Goal: Find specific page/section: Find specific page/section

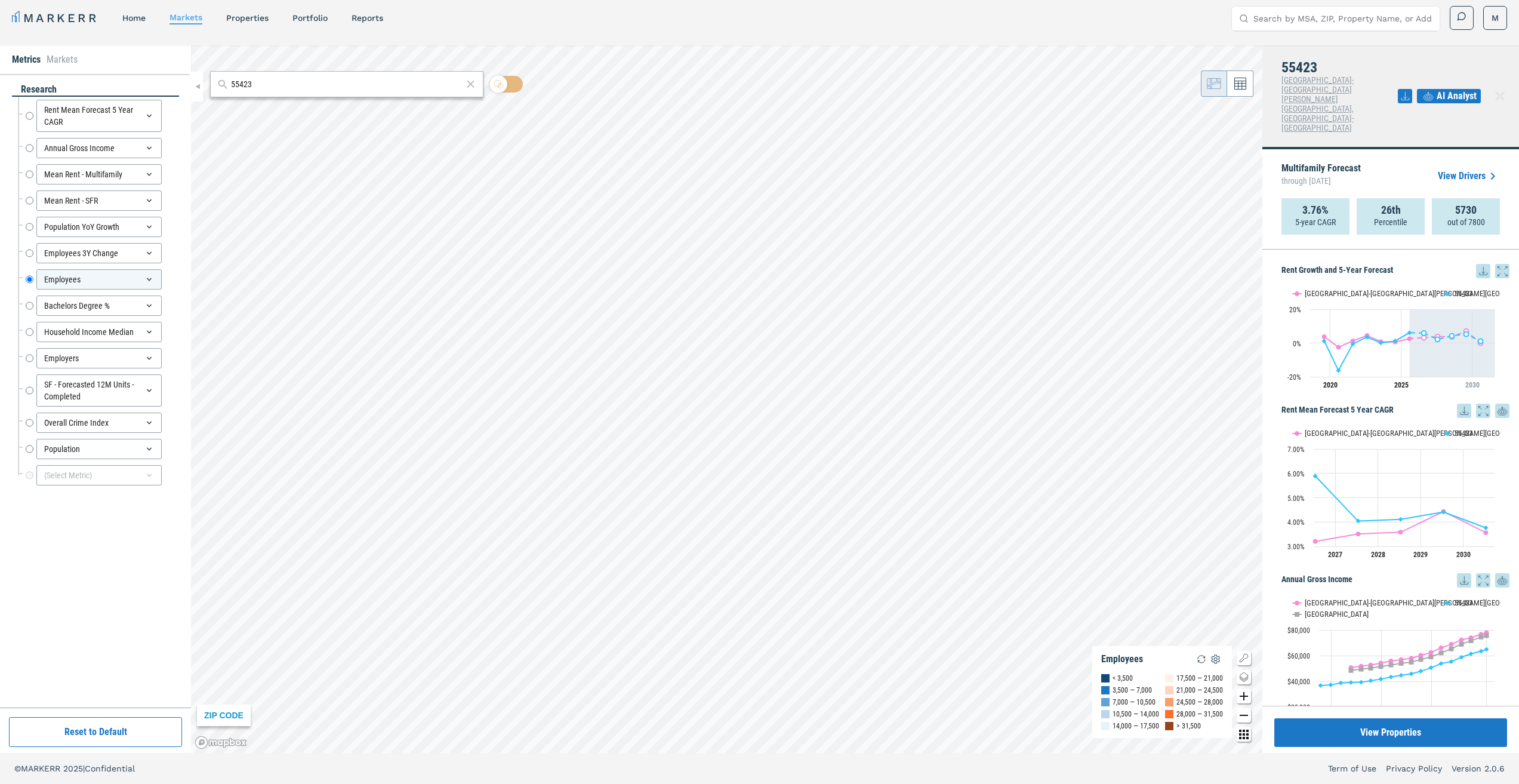
scroll to position [1432, 0]
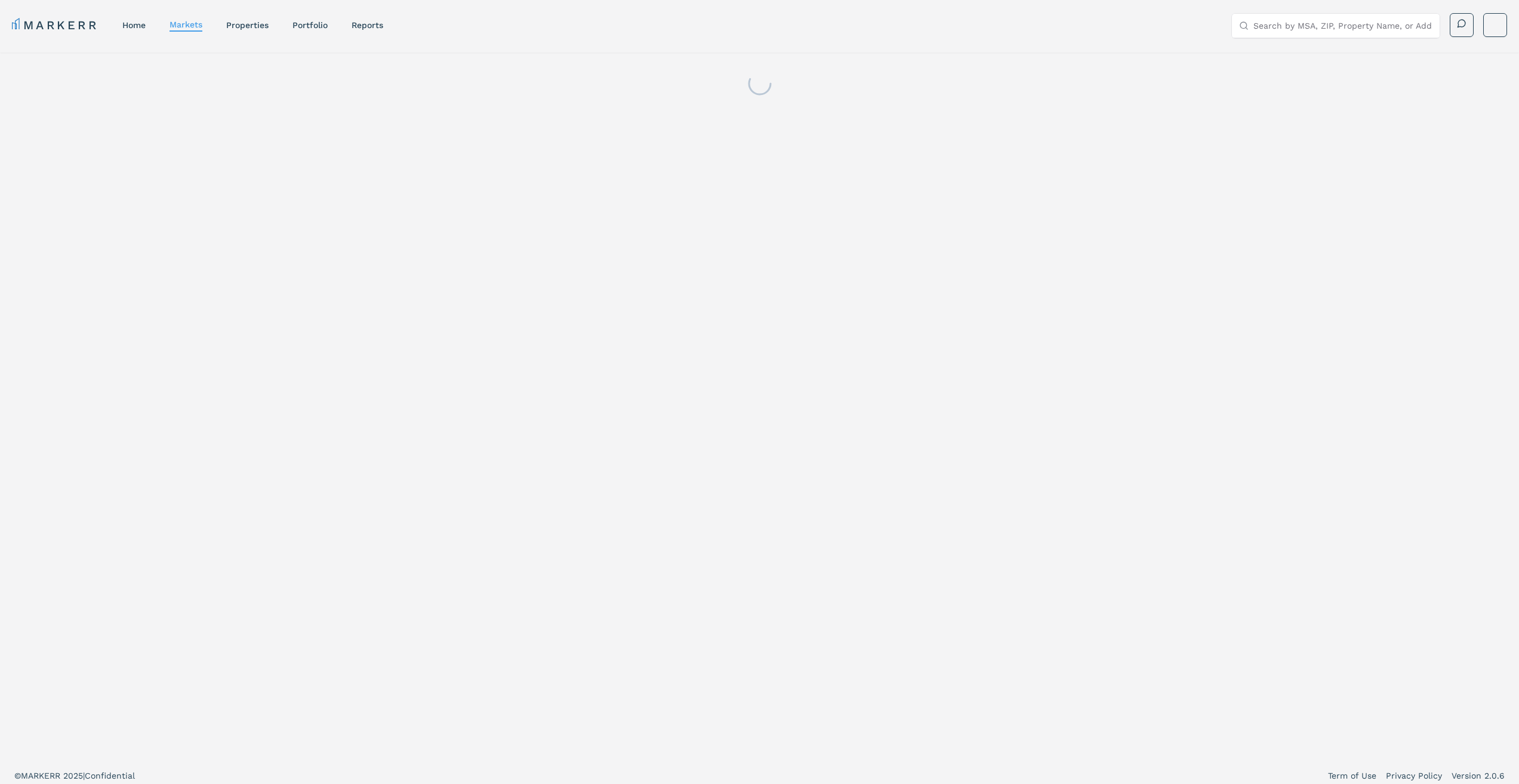
scroll to position [7, 0]
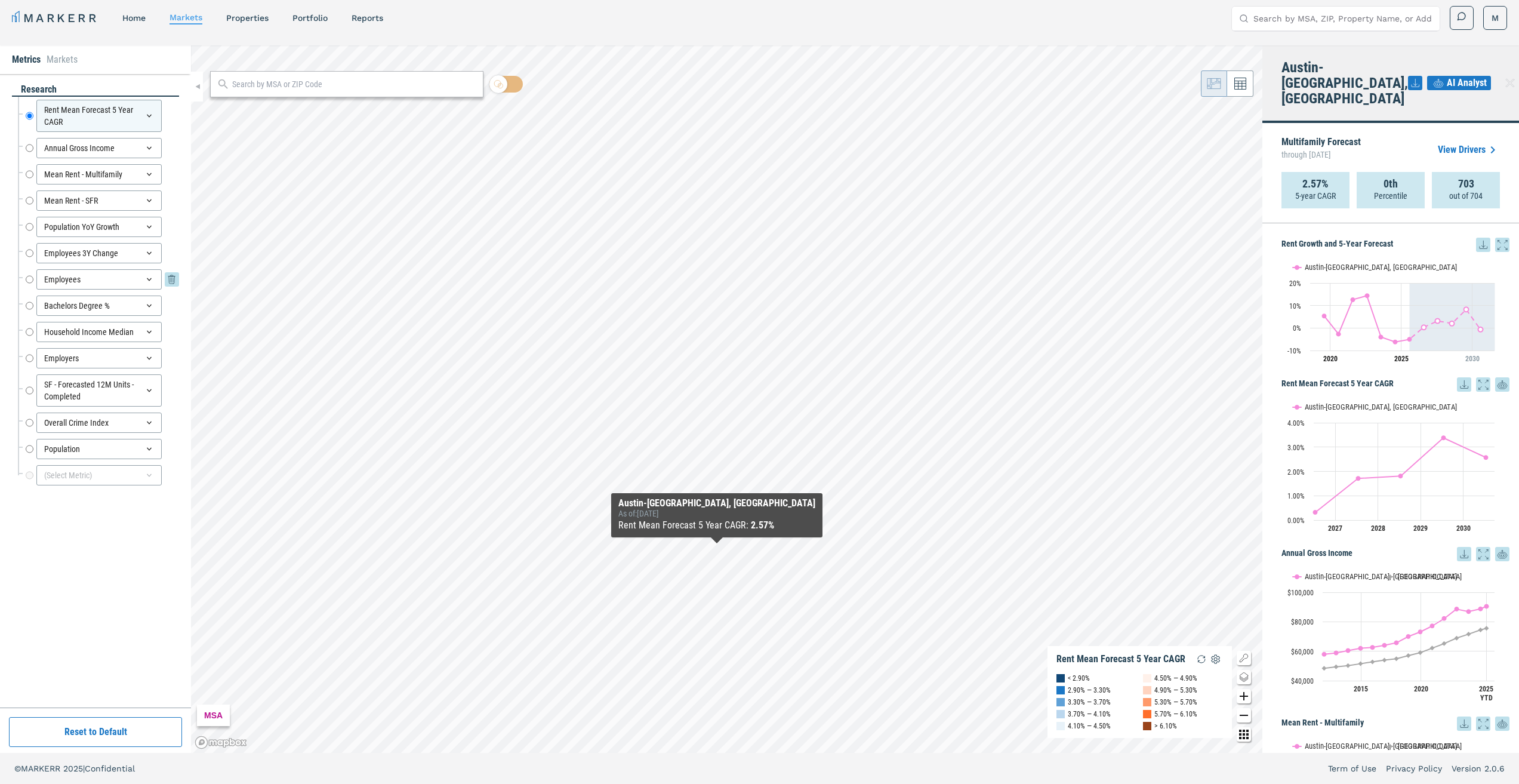
click at [31, 280] on input "Employees" at bounding box center [29, 280] width 8 height 20
radio input "false"
radio input "true"
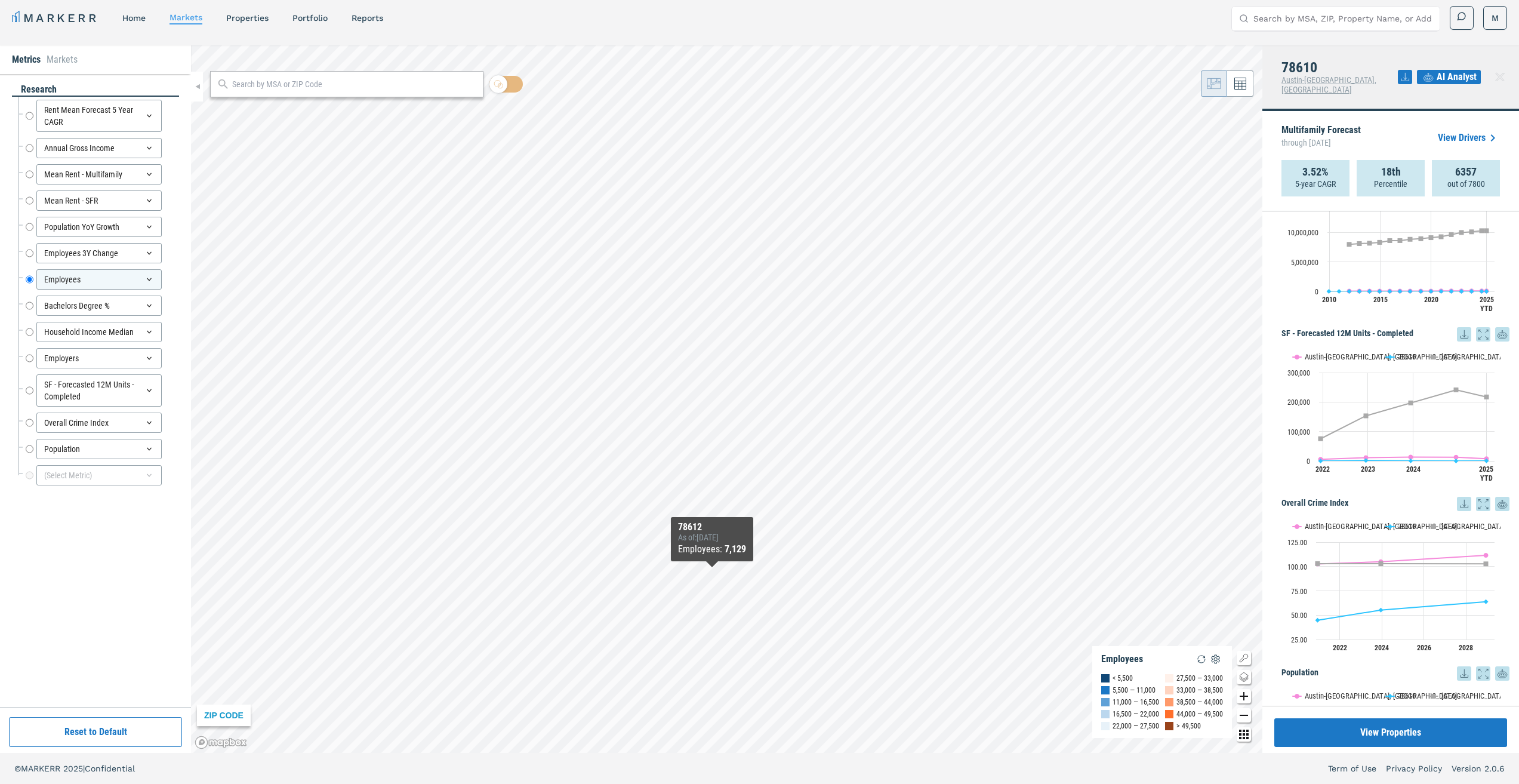
scroll to position [1863, 0]
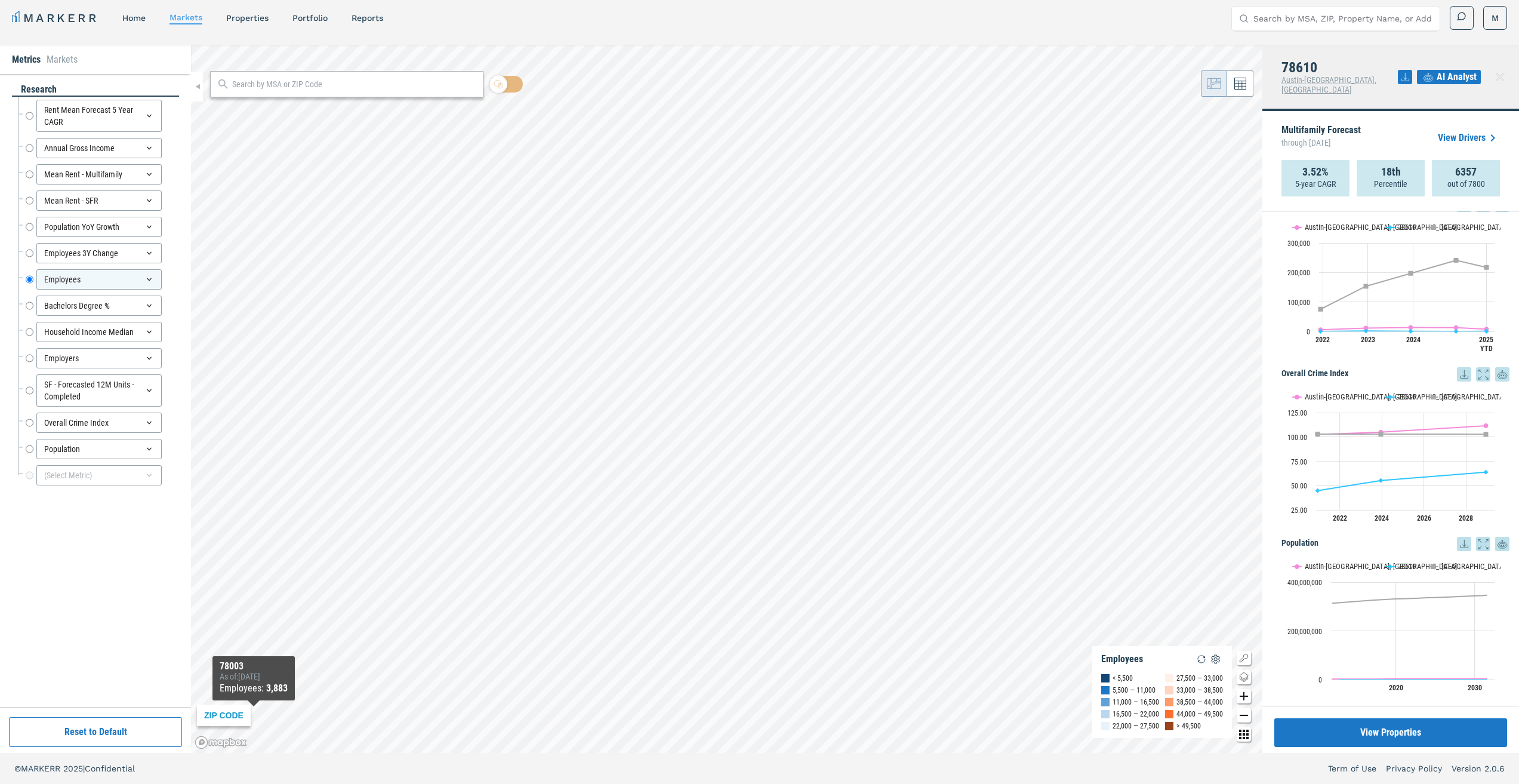
click at [210, 717] on div "ZIP CODE" at bounding box center [223, 714] width 53 height 21
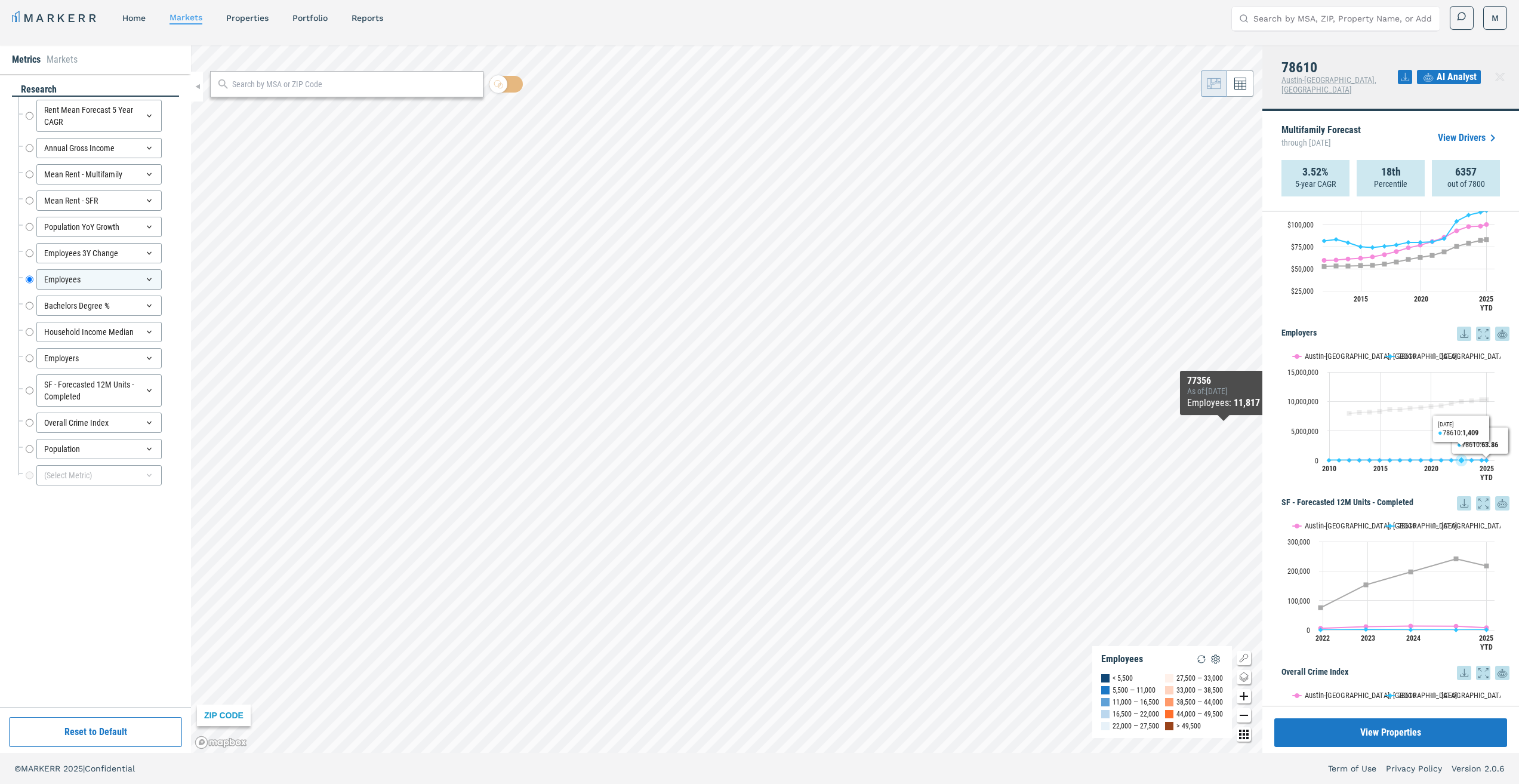
scroll to position [1504, 0]
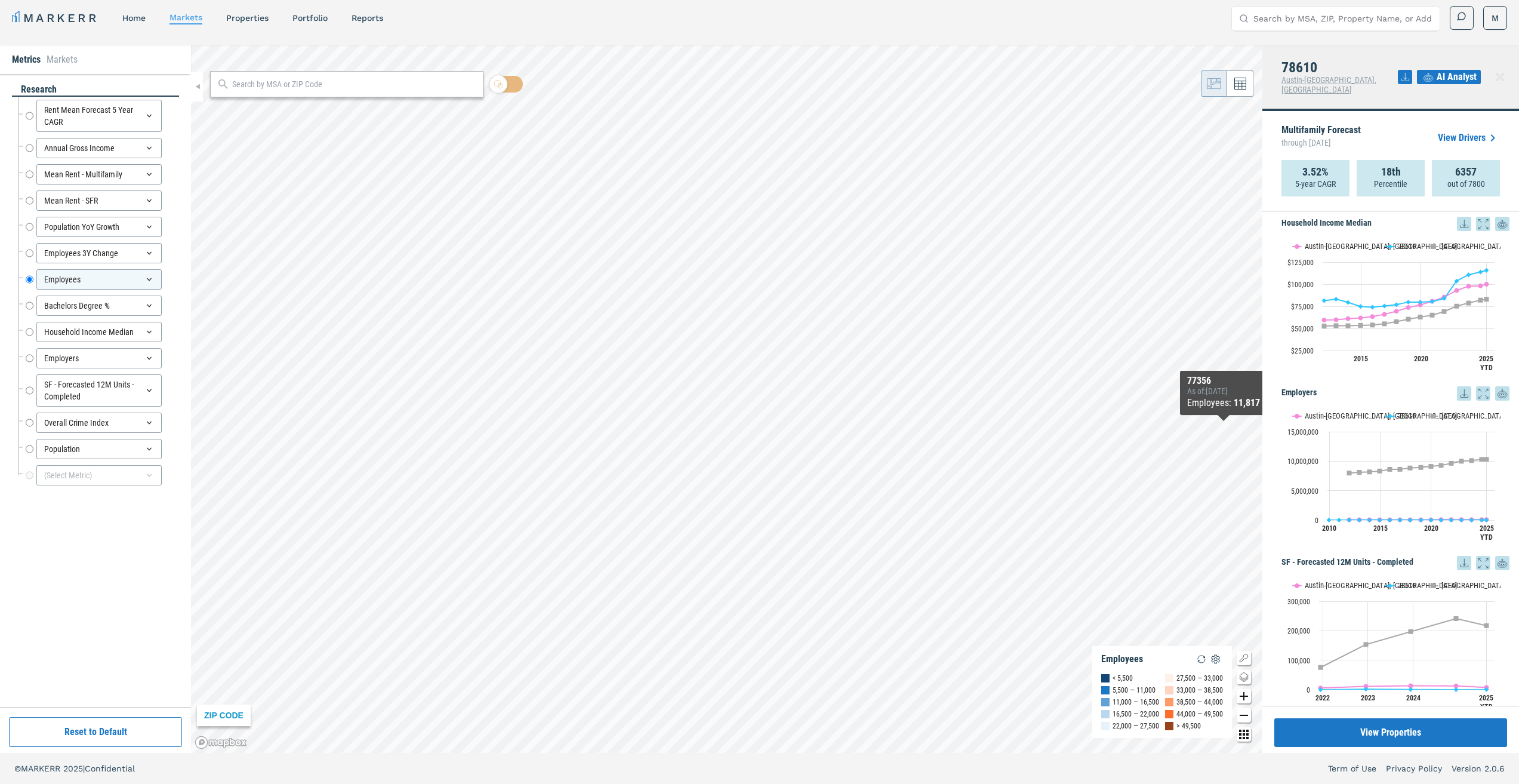
click at [1477, 386] on icon at bounding box center [1483, 393] width 14 height 14
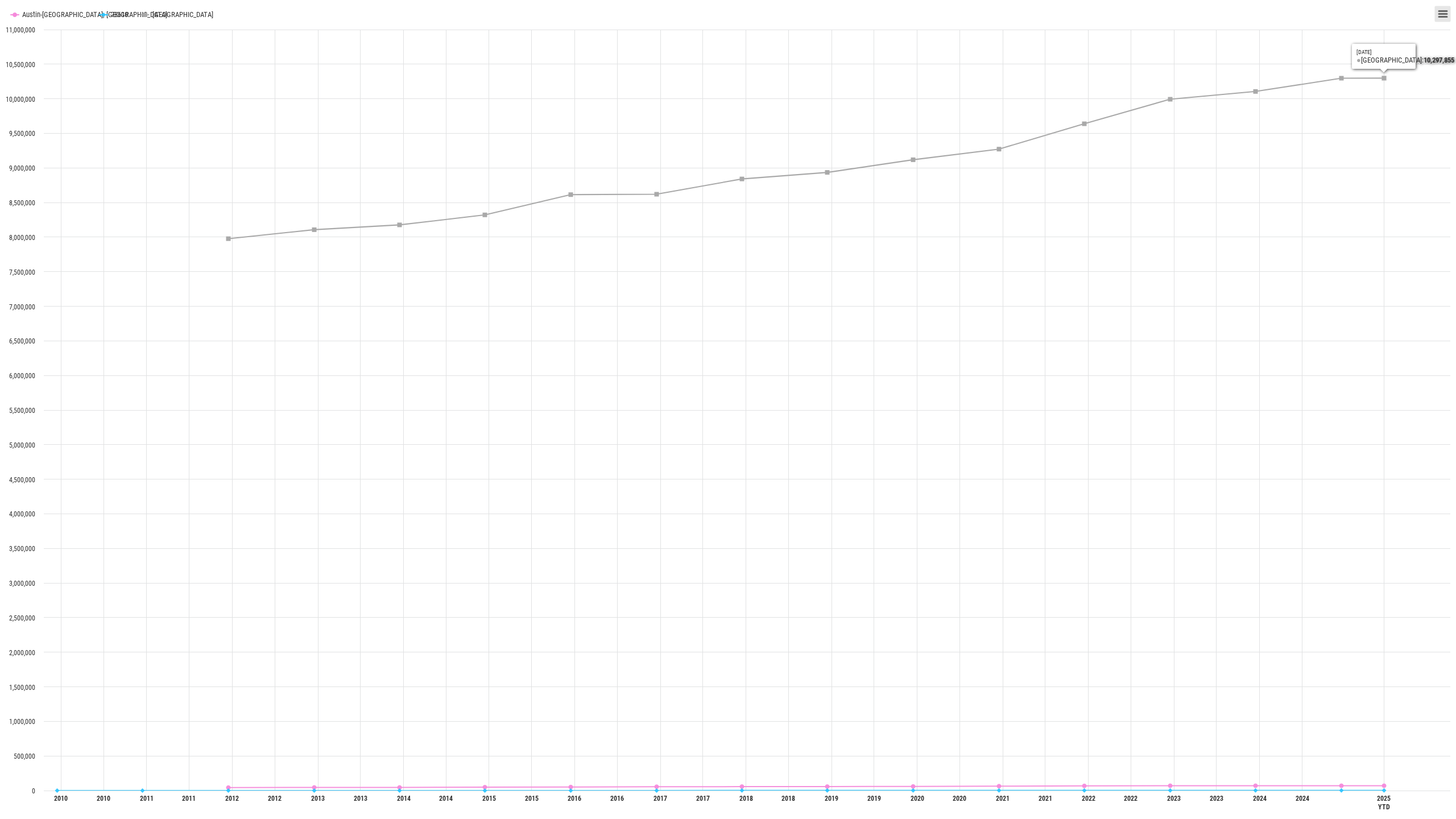
click at [1441, 11] on icon "Interactive chart" at bounding box center [1442, 14] width 8 height 6
click at [1438, 11] on div "Exit from full screen" at bounding box center [1413, 34] width 107 height 57
click at [1437, 14] on rect "Interactive chart" at bounding box center [1443, 15] width 16 height 16
click at [1429, 35] on li "Exit from full screen" at bounding box center [1412, 34] width 65 height 16
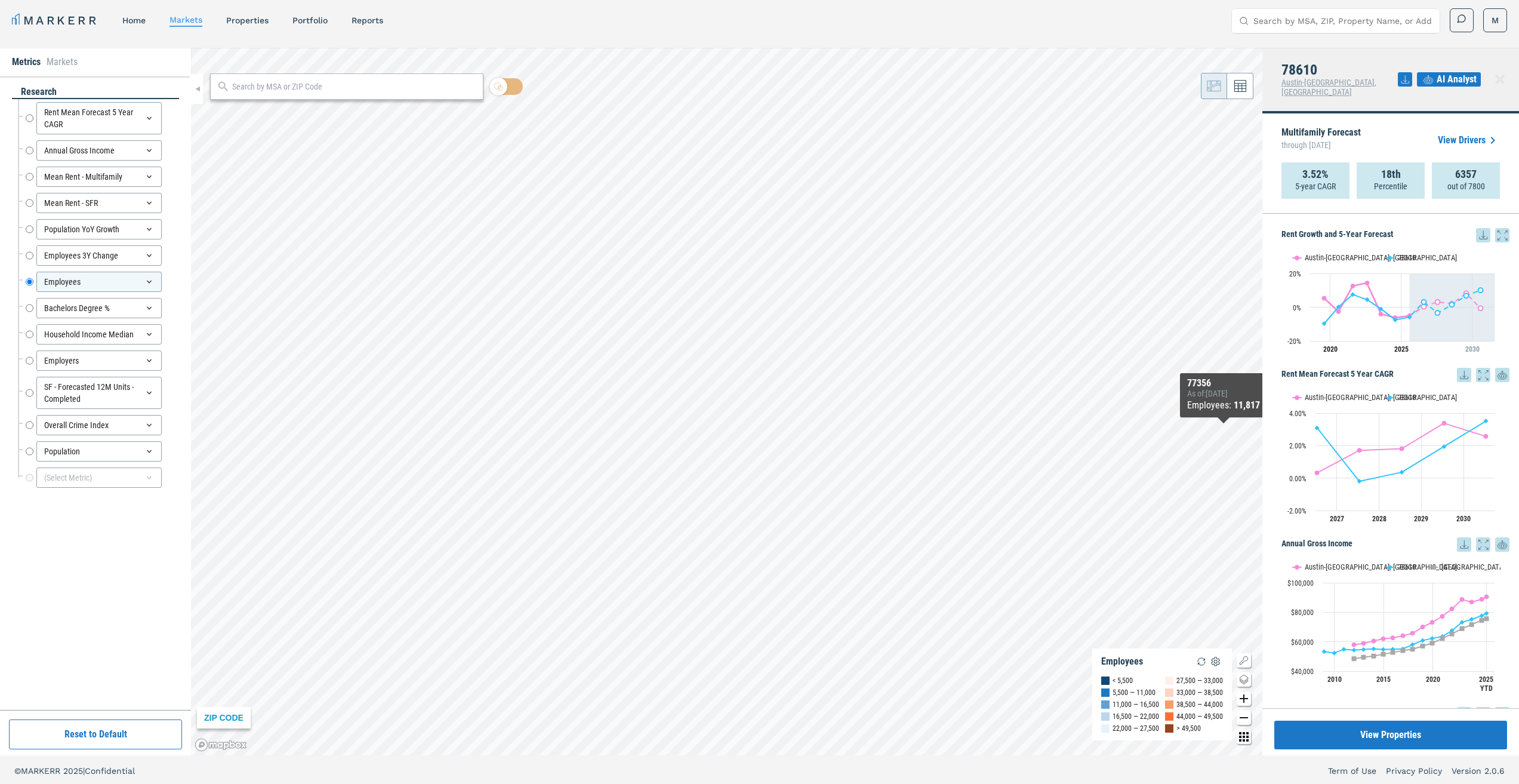
scroll to position [0, 0]
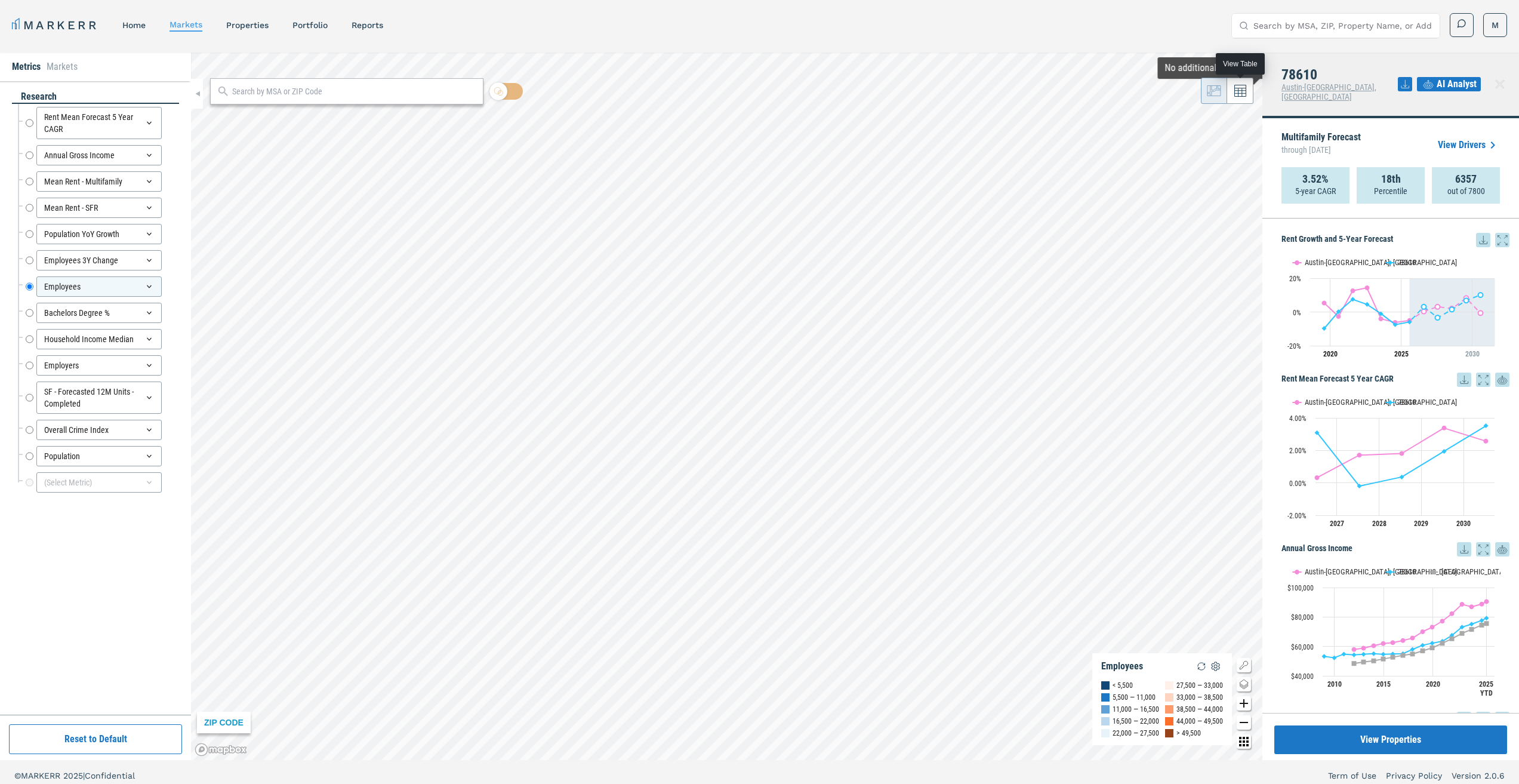
click at [1246, 92] on button at bounding box center [1240, 91] width 26 height 26
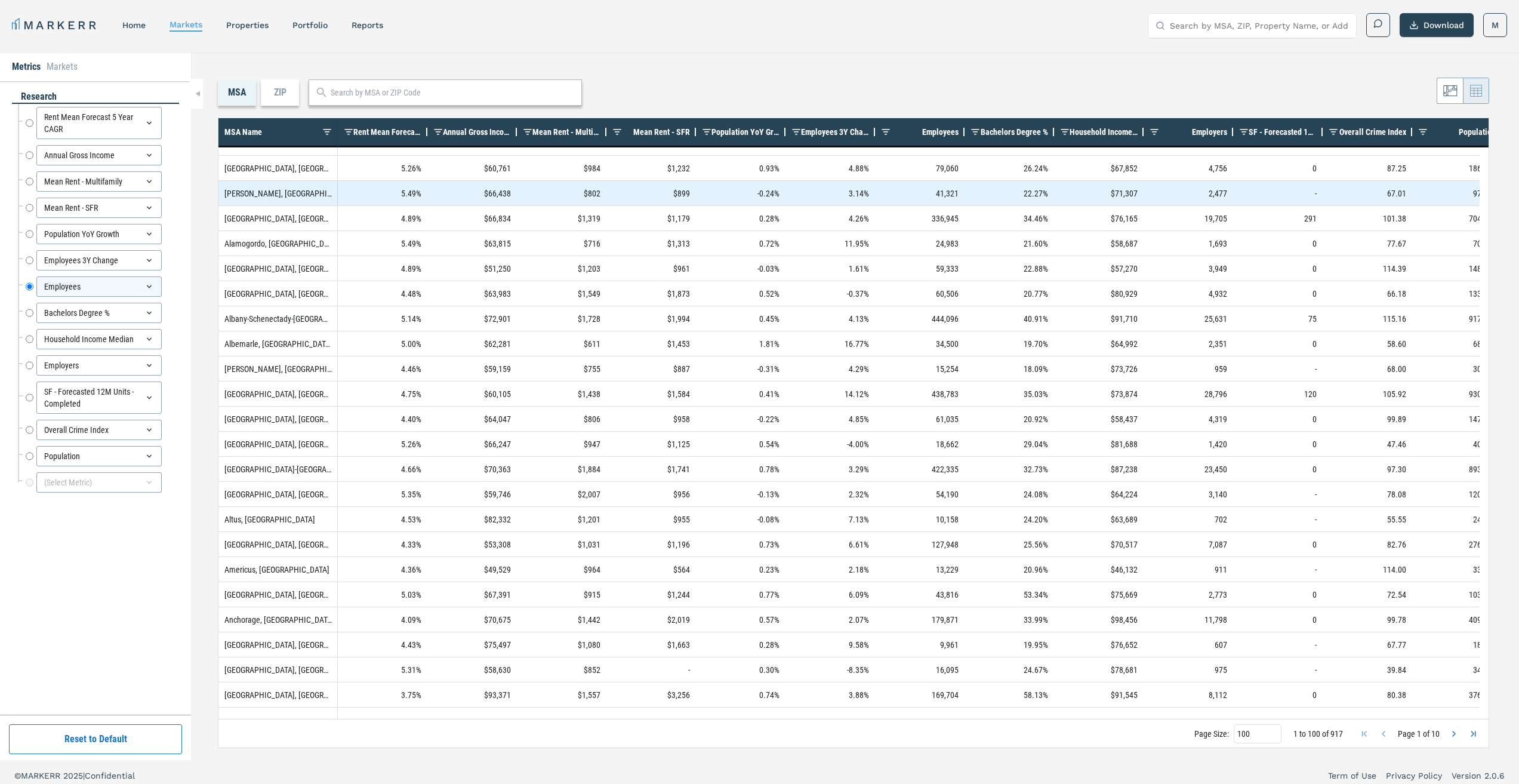
scroll to position [59, 0]
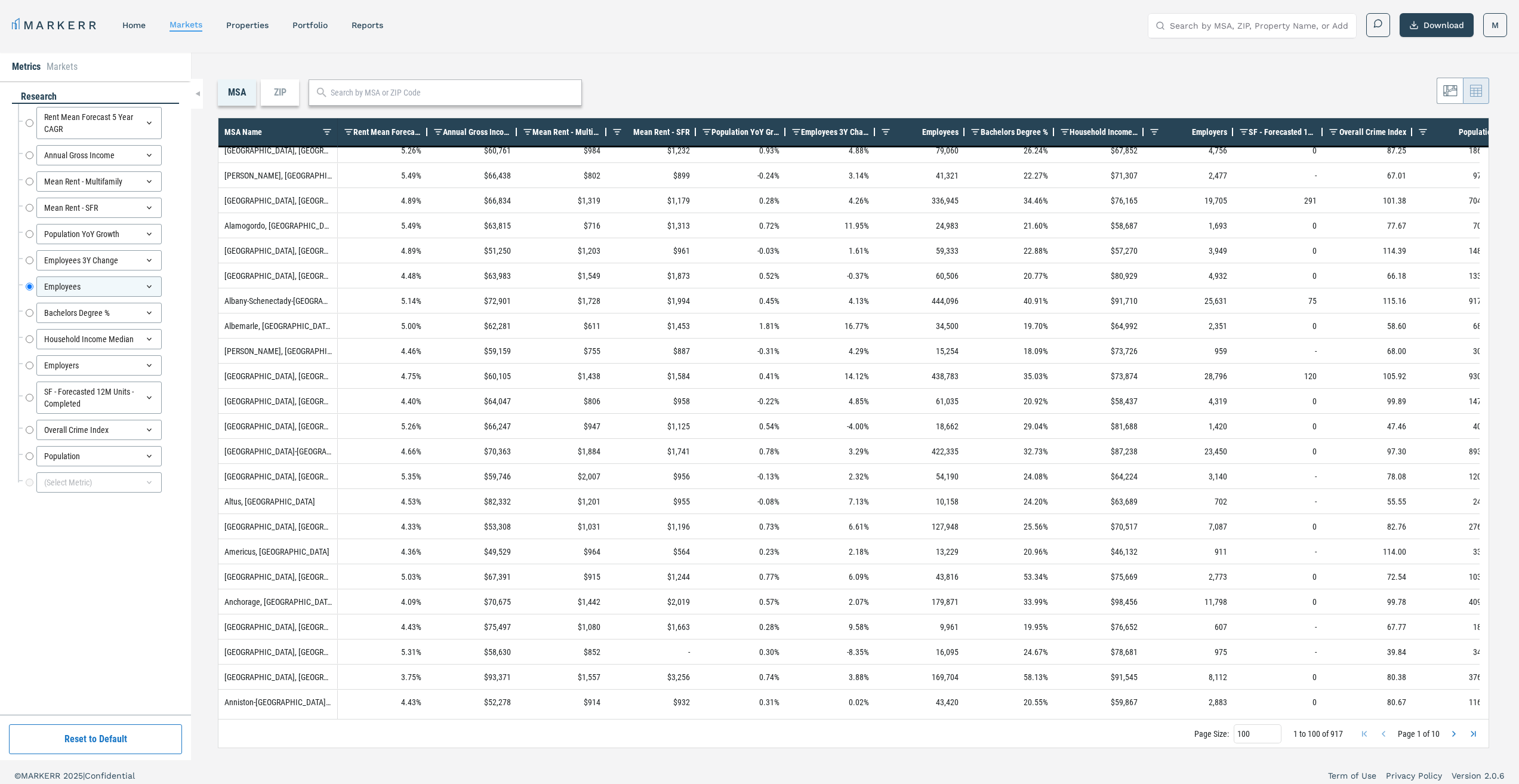
click at [271, 92] on div "ZIP" at bounding box center [280, 92] width 38 height 26
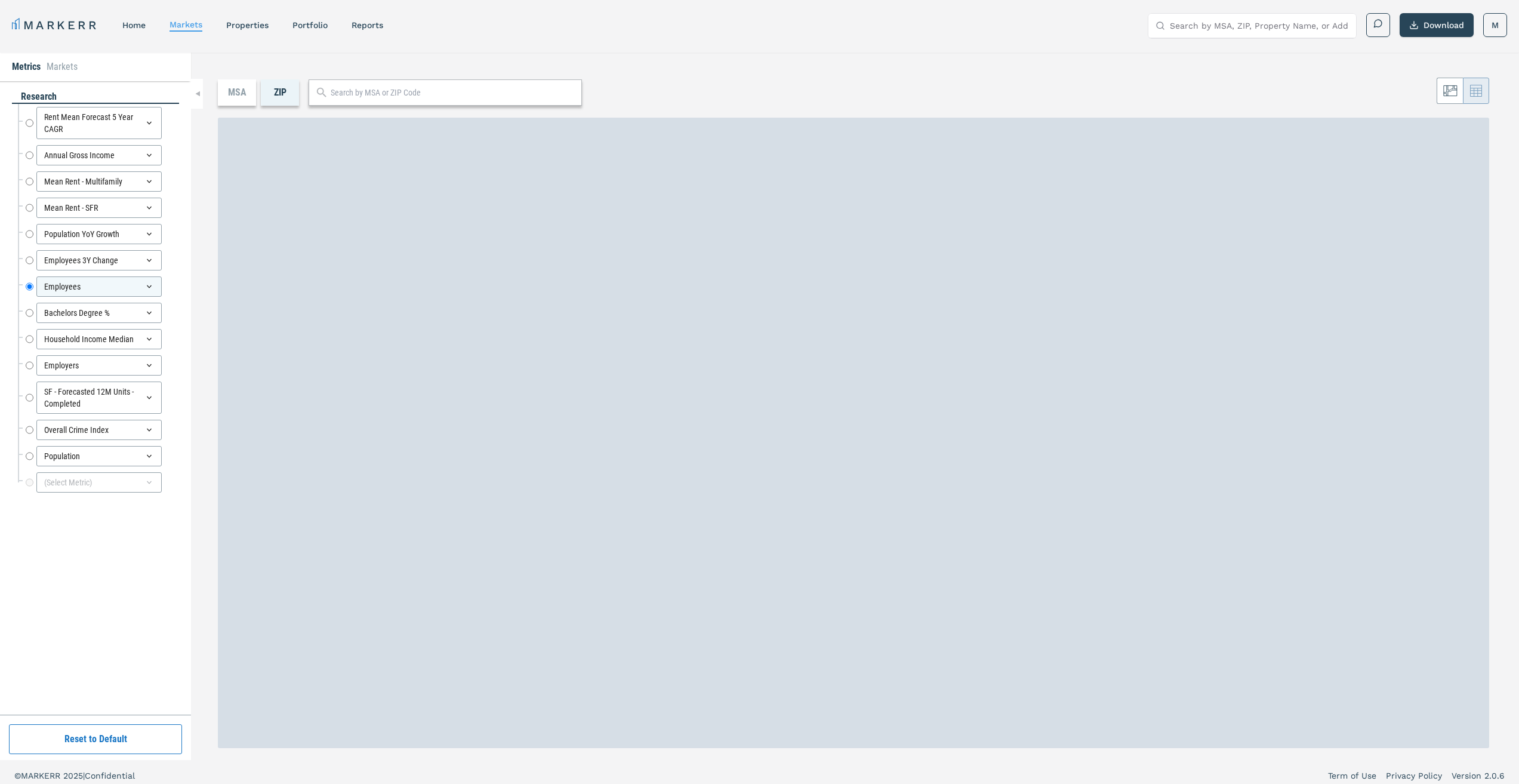
click at [382, 81] on div at bounding box center [445, 92] width 273 height 26
click at [381, 86] on div at bounding box center [445, 92] width 273 height 26
click at [377, 95] on input "text" at bounding box center [453, 92] width 245 height 13
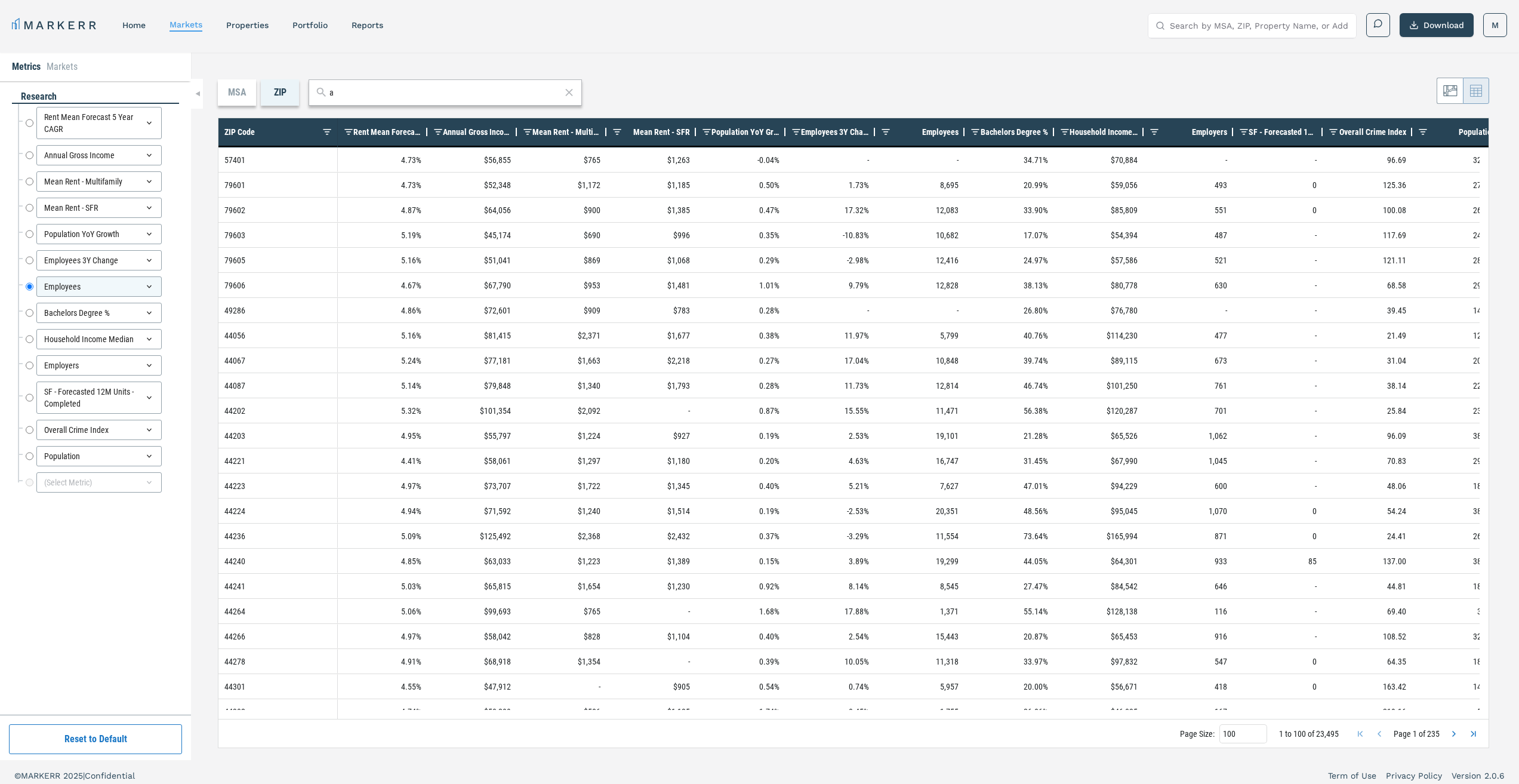
type input "a"
click at [781, 67] on div "MSA ZIP a 1 to 100 of 23,495. Page 1 of 235 Drag here to set row groups Drag he…" at bounding box center [854, 406] width 1328 height 707
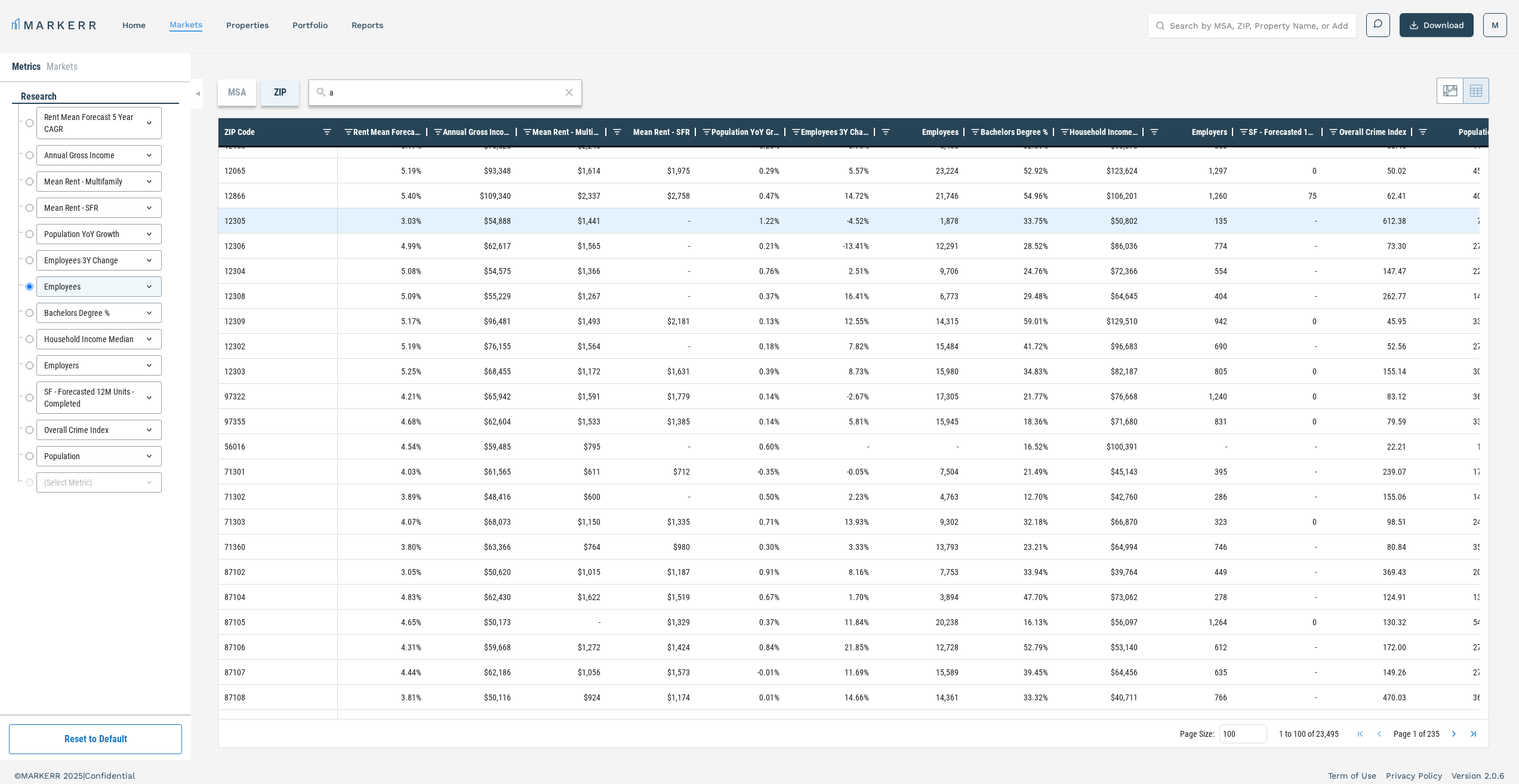
scroll to position [7, 0]
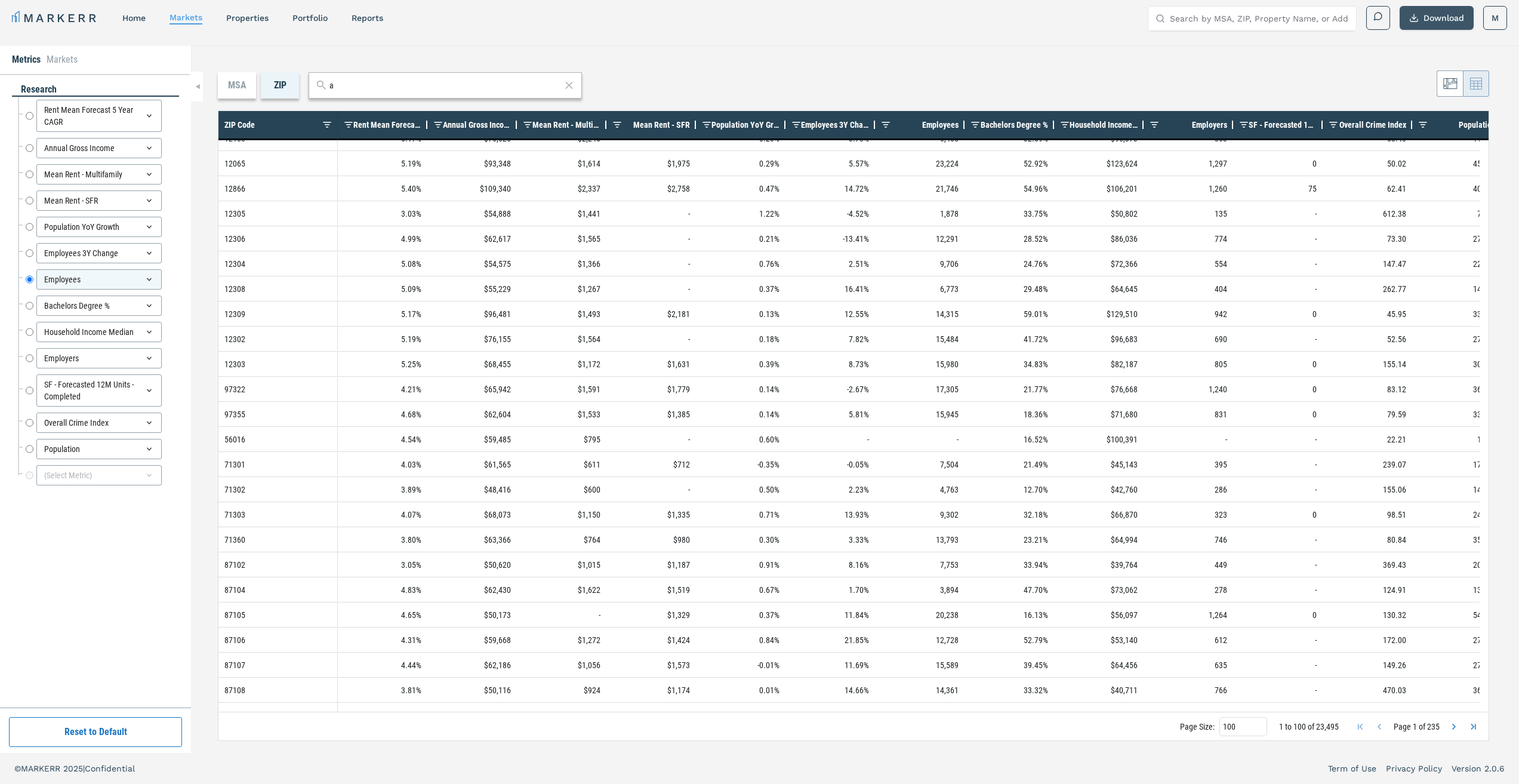
click at [1430, 15] on button "Download" at bounding box center [1436, 18] width 74 height 24
